Goal: Task Accomplishment & Management: Complete application form

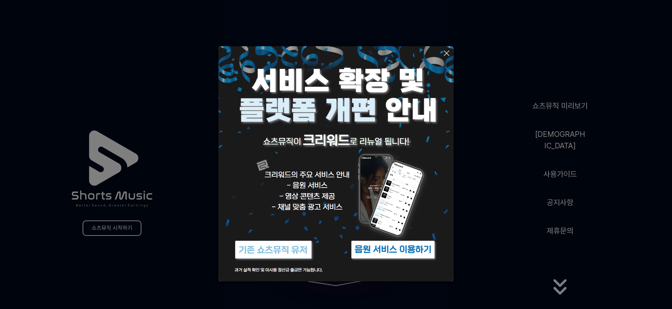
click at [296, 247] on img at bounding box center [273, 250] width 87 height 26
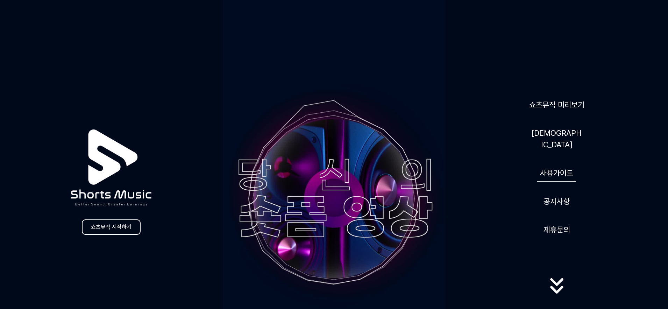
click at [551, 166] on link "사용가이드" at bounding box center [556, 172] width 39 height 17
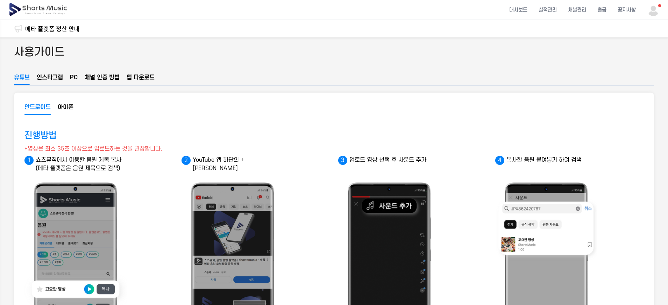
click at [76, 76] on button "PC" at bounding box center [74, 79] width 8 height 12
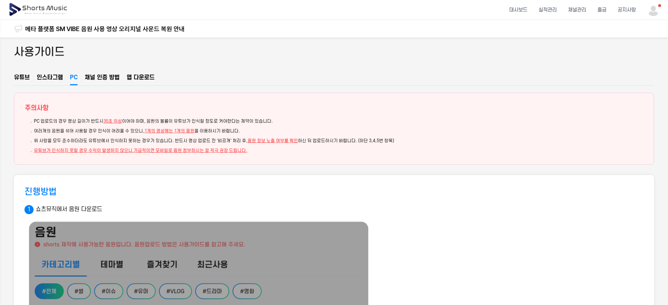
click at [98, 76] on button "채널 인증 방법" at bounding box center [102, 79] width 35 height 12
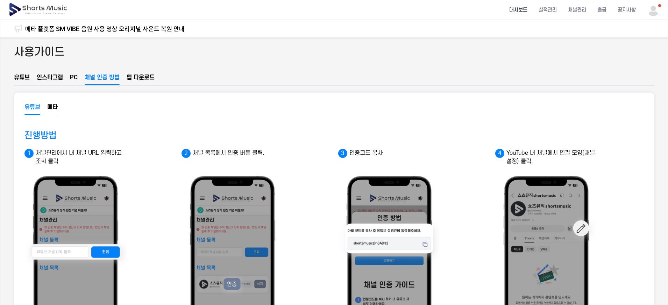
click at [529, 10] on li "대시보드" at bounding box center [518, 10] width 29 height 19
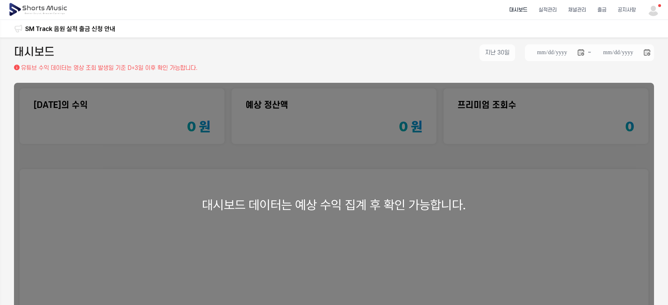
click at [654, 11] on img at bounding box center [653, 9] width 13 height 13
click at [640, 38] on link "마이페이지" at bounding box center [634, 41] width 45 height 13
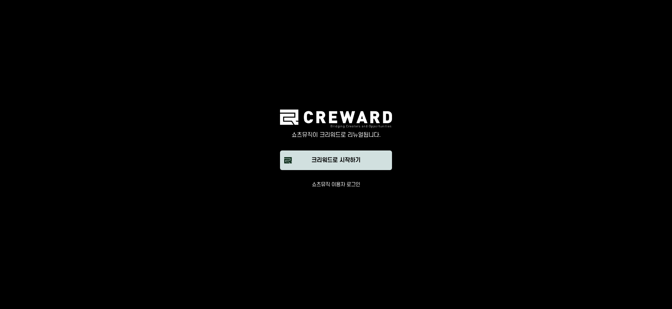
click at [360, 160] on div "크리워드로 시작하기" at bounding box center [335, 160] width 49 height 8
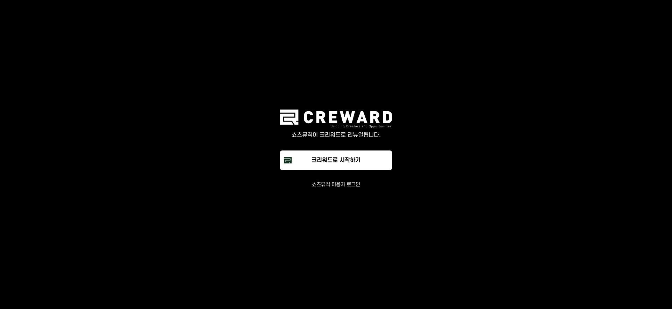
click at [345, 187] on button "쇼츠뮤직 이용자 로그인" at bounding box center [336, 184] width 48 height 7
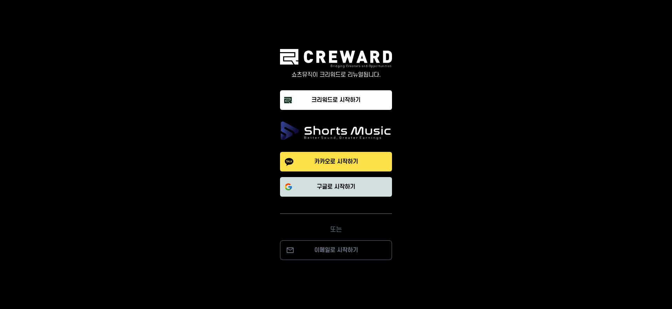
click at [359, 185] on button "구글로 시작하기" at bounding box center [336, 187] width 112 height 20
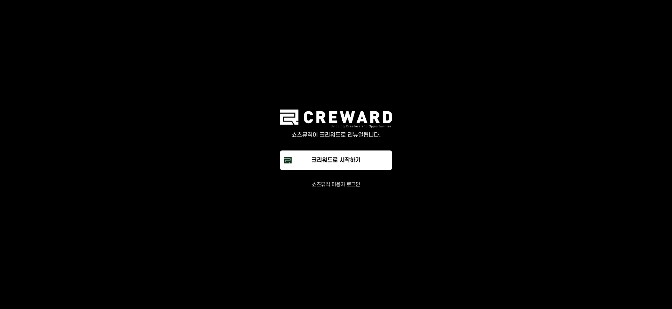
click at [339, 186] on button "쇼츠뮤직 이용자 로그인" at bounding box center [336, 184] width 48 height 7
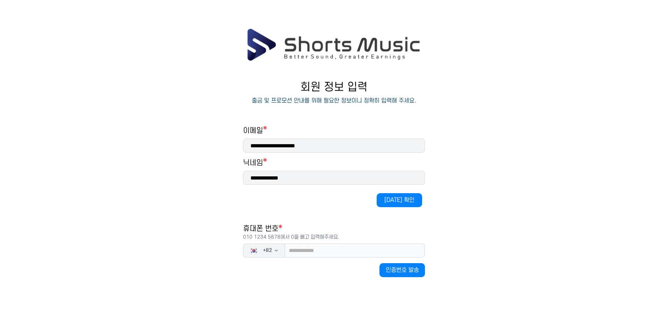
click at [321, 175] on input "**********" at bounding box center [334, 178] width 182 height 14
type input "*"
type input "***"
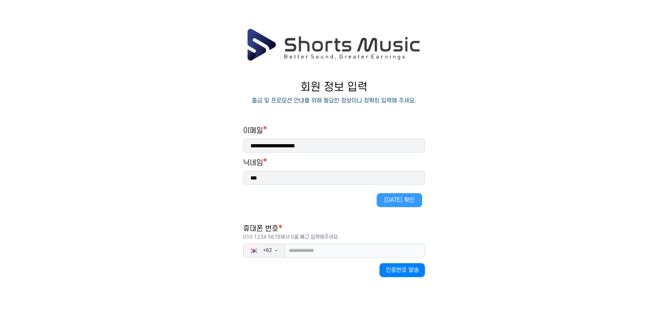
click at [386, 203] on button "중복 확인" at bounding box center [399, 200] width 45 height 14
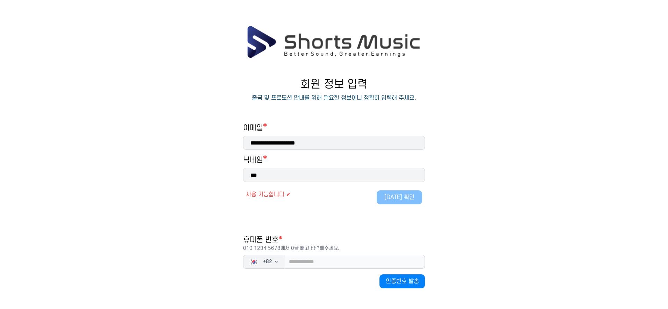
scroll to position [34, 0]
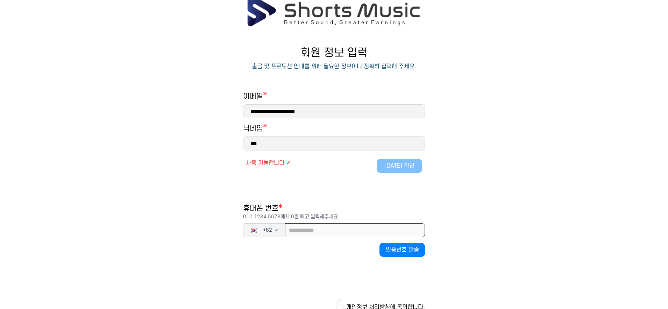
click at [303, 230] on input "tel" at bounding box center [355, 230] width 140 height 14
type input "**********"
click at [399, 251] on button "인증번호 발송" at bounding box center [402, 250] width 45 height 14
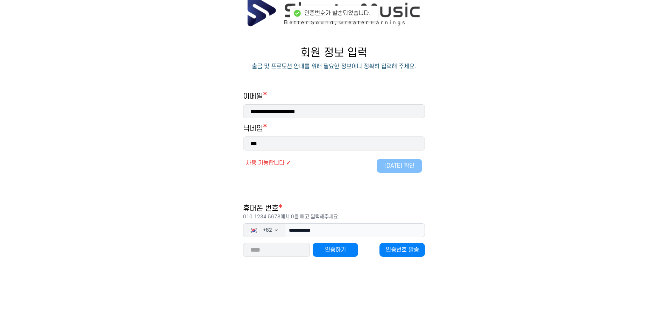
click at [269, 247] on input "number" at bounding box center [276, 250] width 67 height 14
type input "*****"
click at [333, 251] on button "인증하기" at bounding box center [335, 250] width 45 height 14
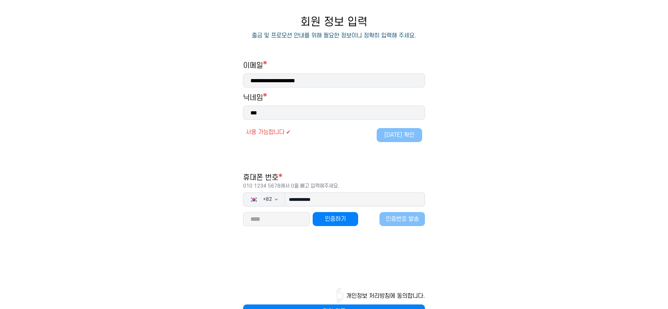
scroll to position [89, 0]
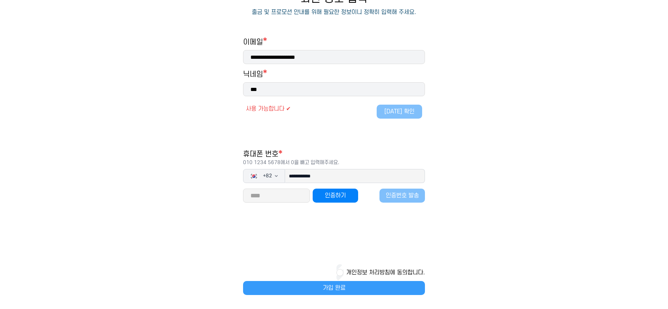
click at [344, 283] on button "가입 완료" at bounding box center [334, 288] width 182 height 14
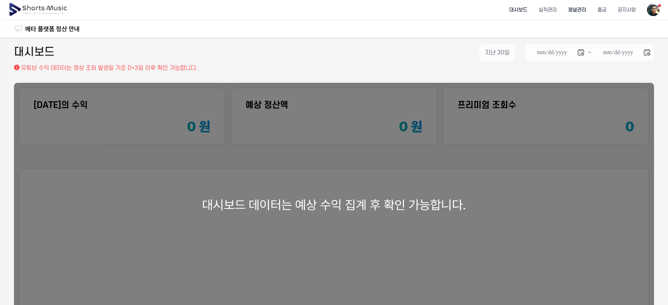
click at [580, 12] on li "채널관리" at bounding box center [577, 10] width 29 height 19
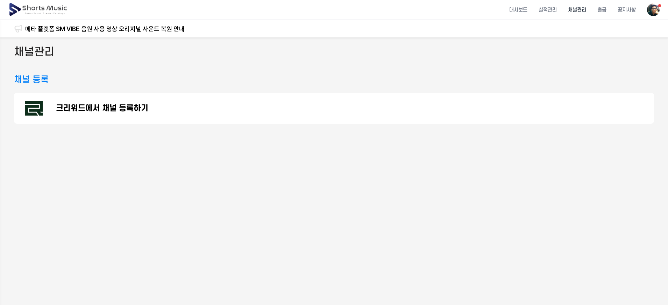
click at [157, 110] on div "크리워드에서 채널 등록하기" at bounding box center [334, 108] width 640 height 31
click at [520, 13] on li "대시보드" at bounding box center [518, 10] width 29 height 19
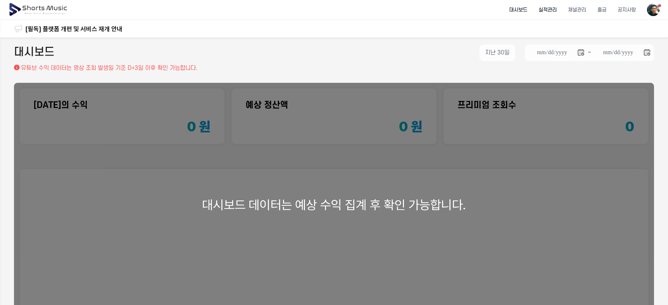
click at [546, 11] on li "실적관리" at bounding box center [547, 10] width 29 height 19
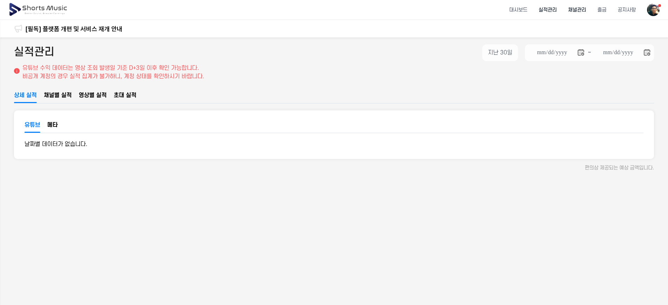
click at [574, 10] on li "채널관리" at bounding box center [577, 10] width 29 height 19
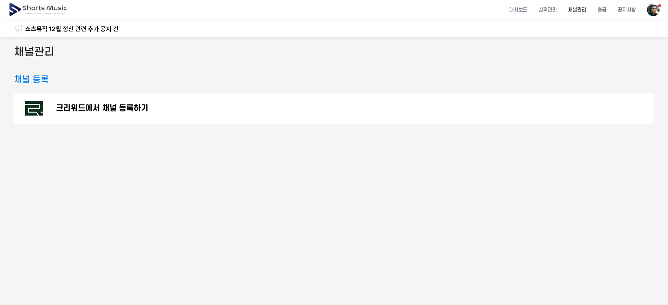
click at [656, 10] on img at bounding box center [653, 9] width 13 height 13
click at [630, 40] on link "마이페이지" at bounding box center [634, 41] width 45 height 13
